Goal: Information Seeking & Learning: Learn about a topic

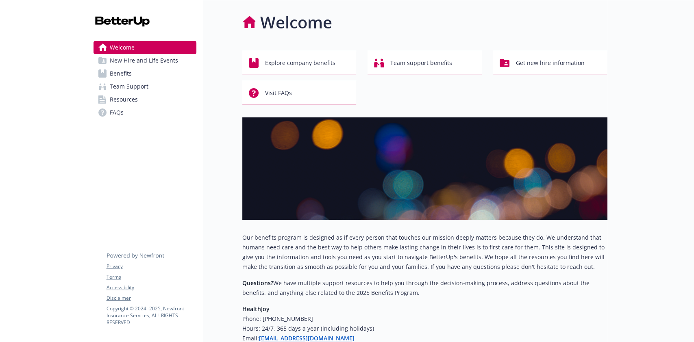
click at [160, 76] on link "Benefits" at bounding box center [145, 73] width 103 height 13
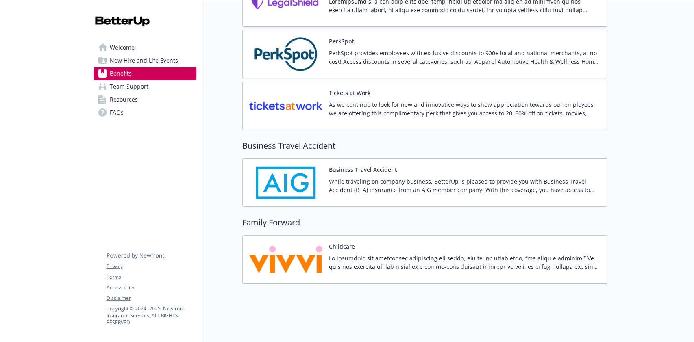
click at [364, 254] on p at bounding box center [465, 262] width 272 height 17
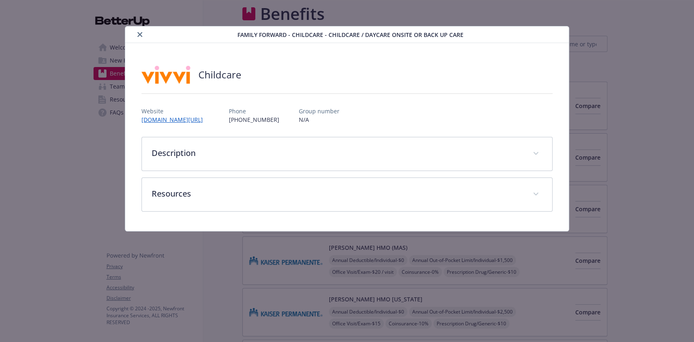
scroll to position [1841, 0]
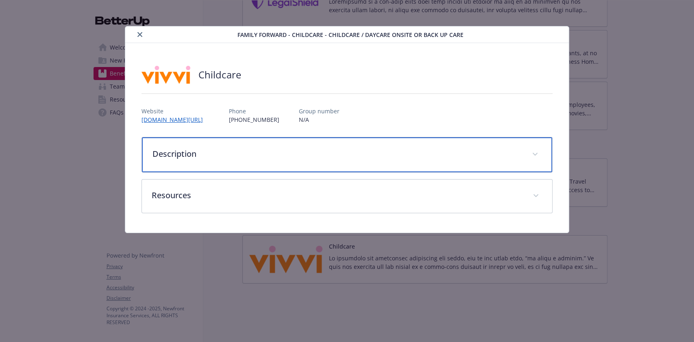
click at [501, 149] on p "Description" at bounding box center [336, 154] width 369 height 12
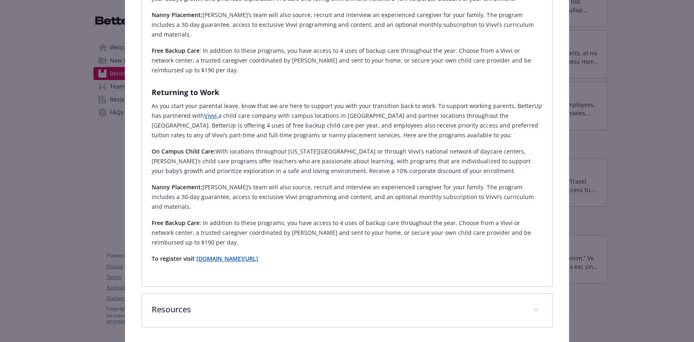
scroll to position [518, 0]
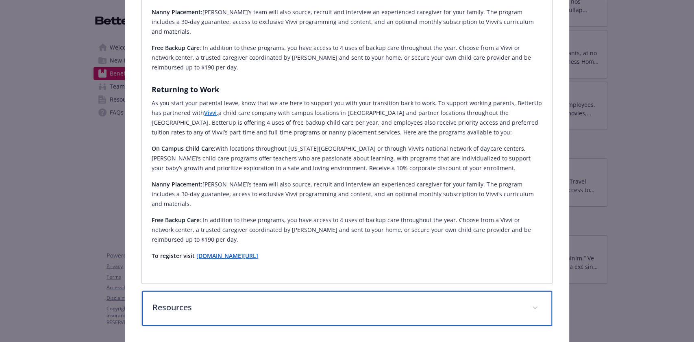
click at [510, 291] on div "Resources" at bounding box center [347, 308] width 410 height 35
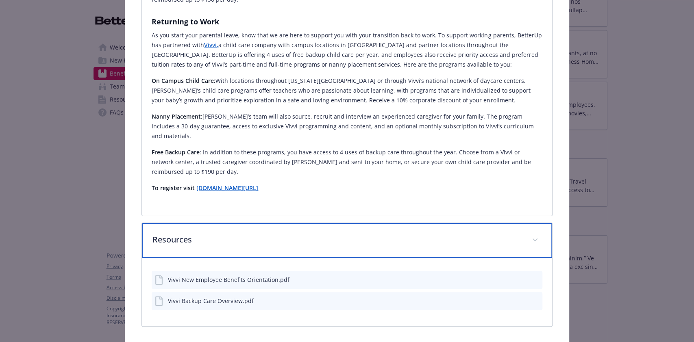
scroll to position [586, 0]
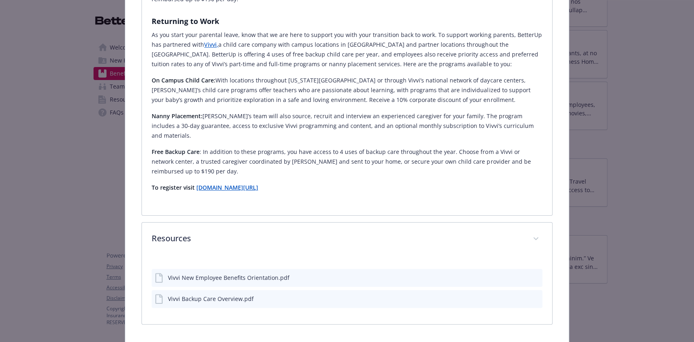
click at [531, 296] on icon "preview file" at bounding box center [534, 299] width 7 height 6
